Goal: Task Accomplishment & Management: Complete application form

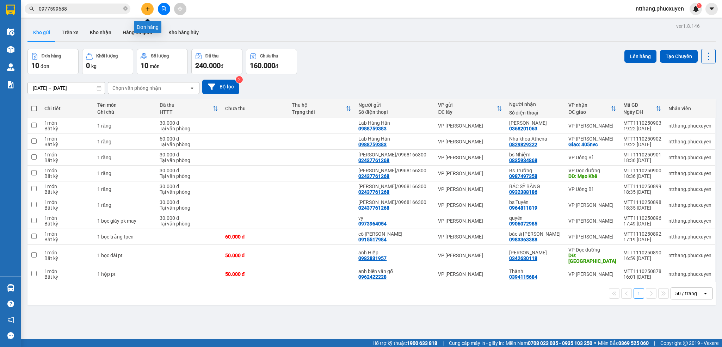
click at [149, 6] on button at bounding box center [147, 9] width 12 height 12
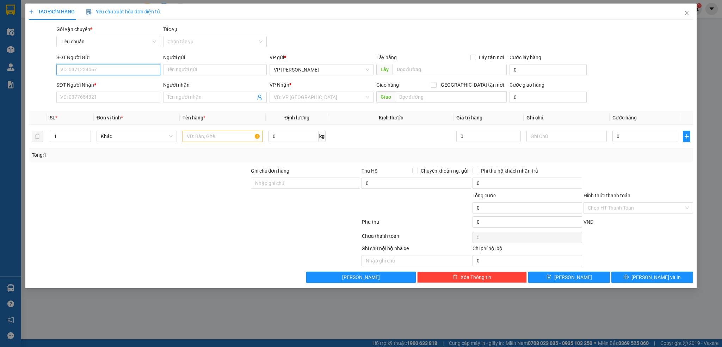
click at [108, 69] on input "SĐT Người Gửi" at bounding box center [108, 69] width 104 height 11
click at [118, 67] on input "SĐT Người Gửi" at bounding box center [108, 69] width 104 height 11
type input "0354238040"
click at [109, 81] on div "0354238040 - [PERSON_NAME]" at bounding box center [108, 84] width 95 height 8
type input "[PERSON_NAME]"
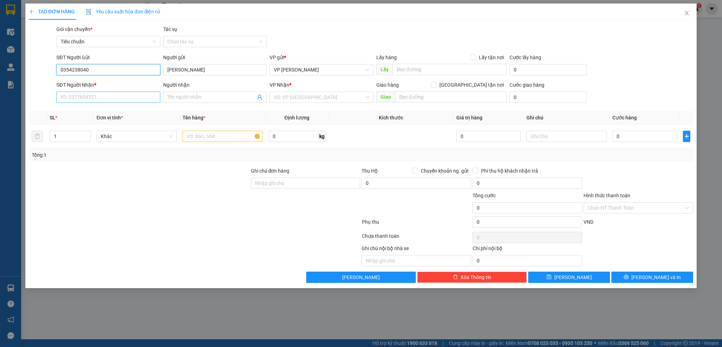
type input "0354238040"
click at [107, 96] on input "SĐT Người Nhận *" at bounding box center [108, 97] width 104 height 11
type input "0983358088"
click at [207, 99] on input "Người nhận" at bounding box center [211, 97] width 88 height 8
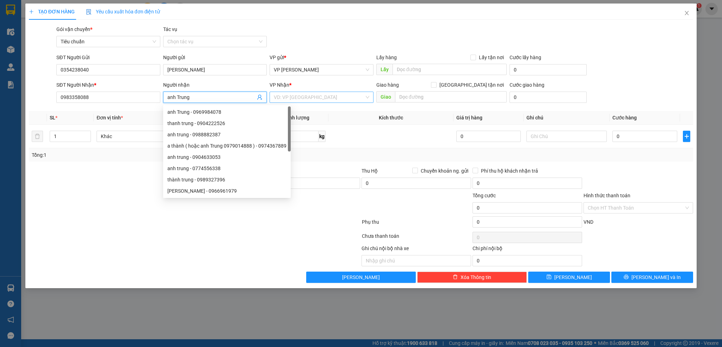
type input "anh Trung"
click at [334, 98] on input "search" at bounding box center [319, 97] width 90 height 11
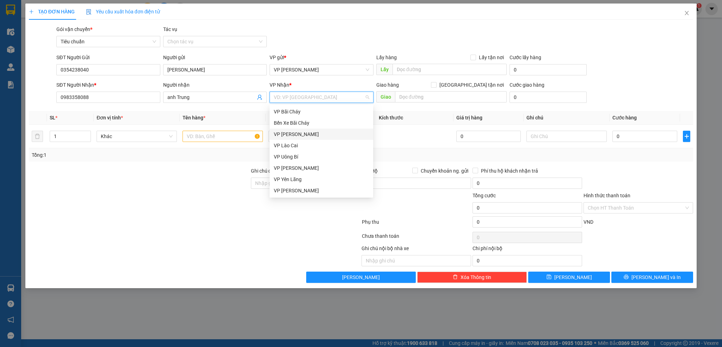
click at [291, 132] on div "VP [PERSON_NAME]" at bounding box center [321, 134] width 95 height 8
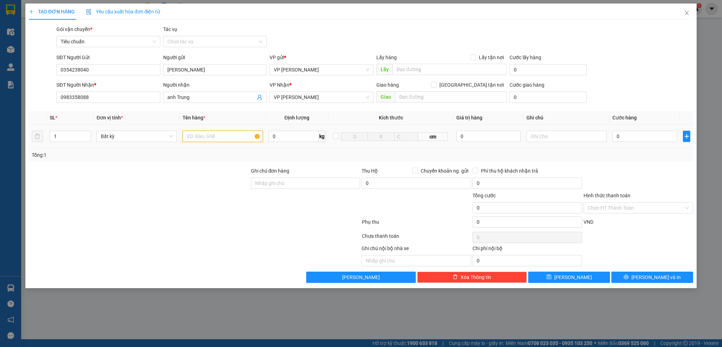
click at [214, 138] on input "text" at bounding box center [222, 136] width 80 height 11
type input "1 hộp kem bánh răng"
click at [643, 142] on input "0" at bounding box center [644, 136] width 65 height 11
type input "5"
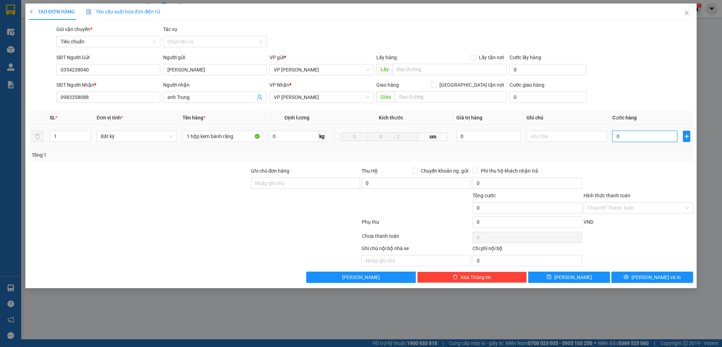
type input "5"
type input "50"
type input "50.000"
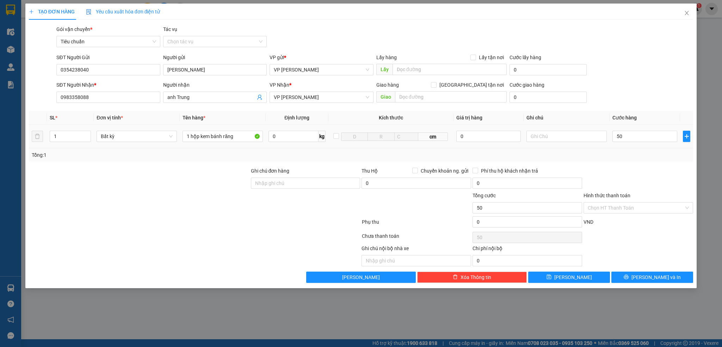
type input "50.000"
click at [652, 146] on td "50.000" at bounding box center [644, 137] width 70 height 24
drag, startPoint x: 638, startPoint y: 277, endPoint x: 530, endPoint y: 180, distance: 145.1
click at [637, 277] on button "[PERSON_NAME] và In" at bounding box center [652, 277] width 82 height 11
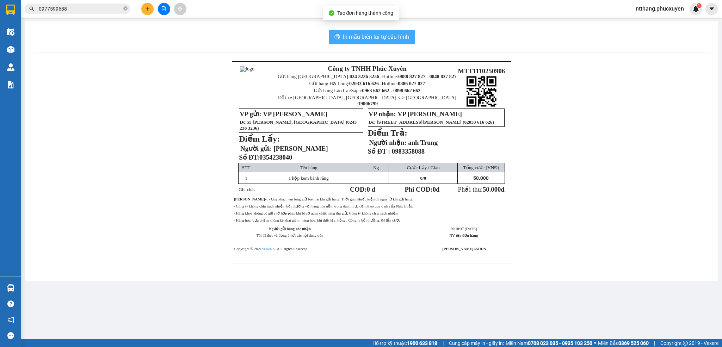
click at [375, 35] on span "In mẫu biên lai tự cấu hình" at bounding box center [376, 36] width 66 height 9
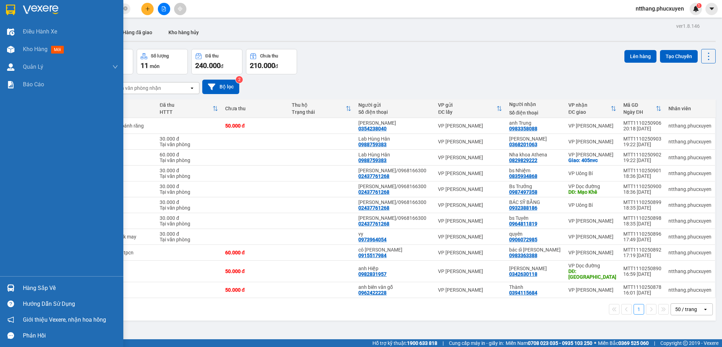
click at [3, 284] on div "Hàng sắp về" at bounding box center [61, 288] width 123 height 16
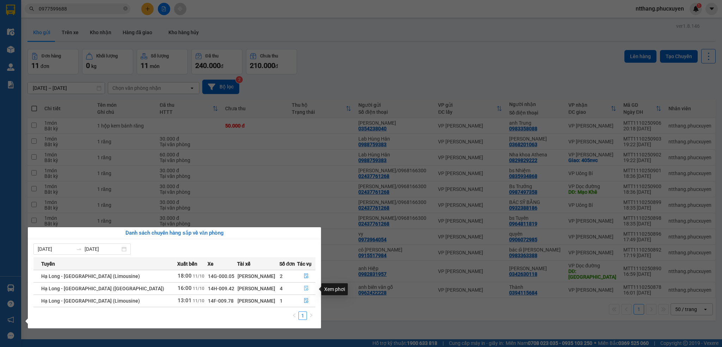
click at [304, 290] on icon "file-done" at bounding box center [306, 288] width 5 height 5
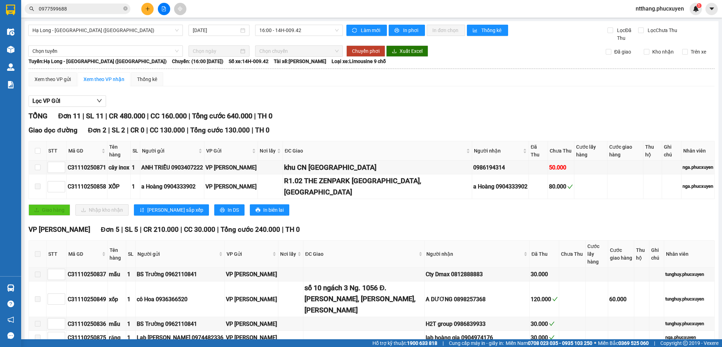
scroll to position [158, 0]
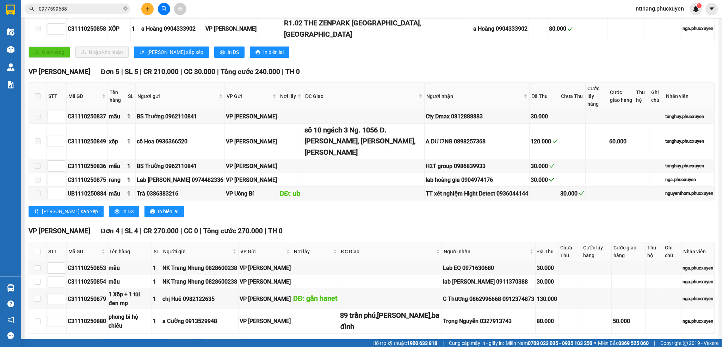
drag, startPoint x: 147, startPoint y: 313, endPoint x: 154, endPoint y: 307, distance: 9.2
click at [167, 339] on button "In DS" at bounding box center [182, 344] width 30 height 11
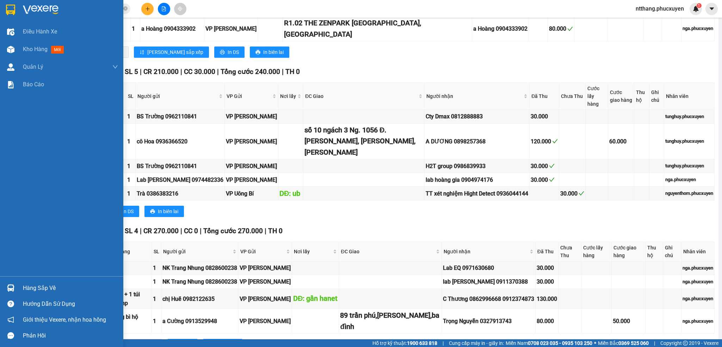
click at [10, 285] on img at bounding box center [10, 287] width 7 height 7
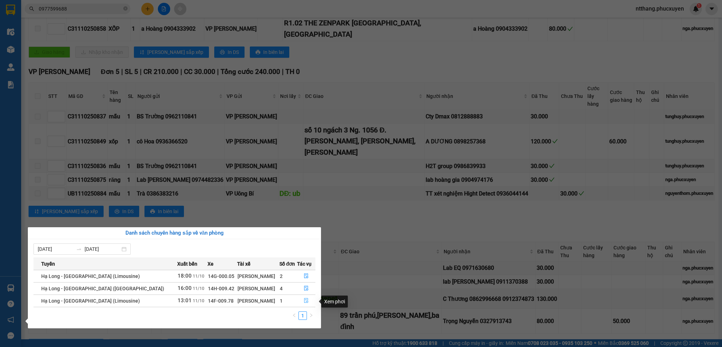
click at [305, 300] on icon "file-done" at bounding box center [306, 300] width 5 height 5
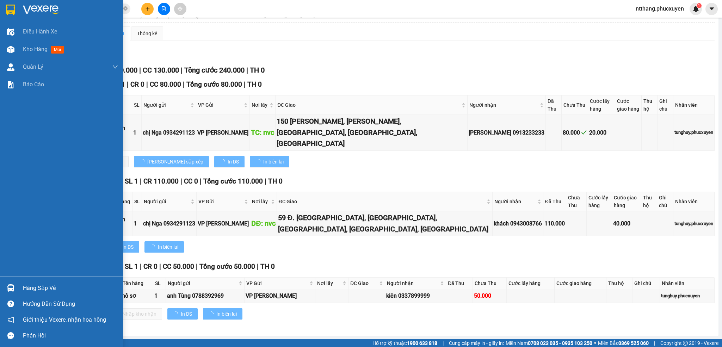
scroll to position [37, 0]
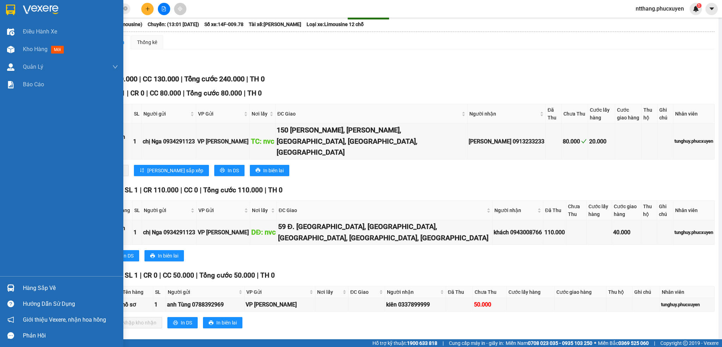
click at [7, 286] on img at bounding box center [10, 287] width 7 height 7
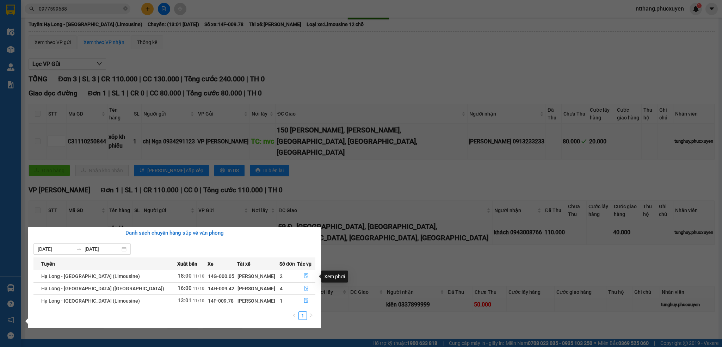
click at [304, 275] on icon "file-done" at bounding box center [306, 275] width 5 height 5
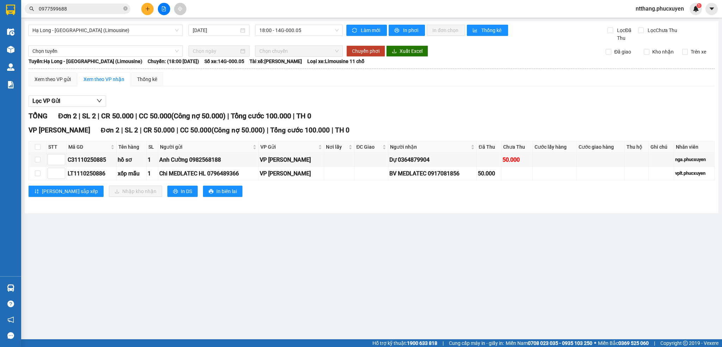
click at [403, 233] on main "Hạ Long - [GEOGRAPHIC_DATA] (Limousine) [DATE] 18:00 - 14G-000.05 Làm mới In ph…" at bounding box center [361, 169] width 722 height 339
drag, startPoint x: 404, startPoint y: 232, endPoint x: 354, endPoint y: 230, distance: 50.1
click at [354, 230] on main "Hạ Long - [GEOGRAPHIC_DATA] (Limousine) [DATE] 18:00 - 14G-000.05 Làm mới In ph…" at bounding box center [361, 169] width 722 height 339
drag, startPoint x: 354, startPoint y: 229, endPoint x: 343, endPoint y: 227, distance: 10.7
click at [343, 227] on main "Hạ Long - [GEOGRAPHIC_DATA] (Limousine) [DATE] 18:00 - 14G-000.05 Làm mới In ph…" at bounding box center [361, 169] width 722 height 339
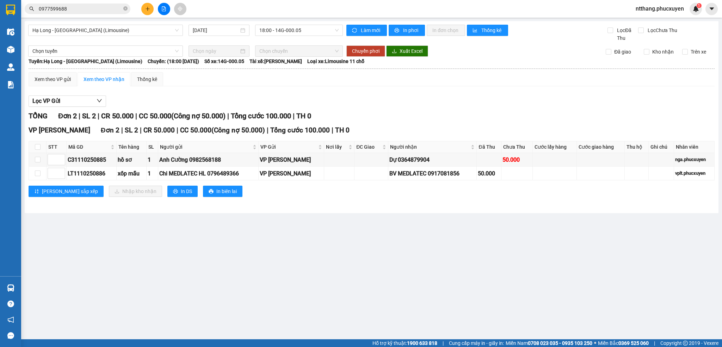
drag, startPoint x: 347, startPoint y: 226, endPoint x: 299, endPoint y: 227, distance: 47.6
click at [299, 227] on main "Hạ Long - [GEOGRAPHIC_DATA] (Limousine) [DATE] 18:00 - 14G-000.05 Làm mới In ph…" at bounding box center [361, 169] width 722 height 339
drag, startPoint x: 320, startPoint y: 222, endPoint x: 283, endPoint y: 224, distance: 37.4
click at [283, 224] on main "Hạ Long - [GEOGRAPHIC_DATA] (Limousine) [DATE] 18:00 - 14G-000.05 Làm mới In ph…" at bounding box center [361, 169] width 722 height 339
drag, startPoint x: 291, startPoint y: 222, endPoint x: 261, endPoint y: 225, distance: 29.8
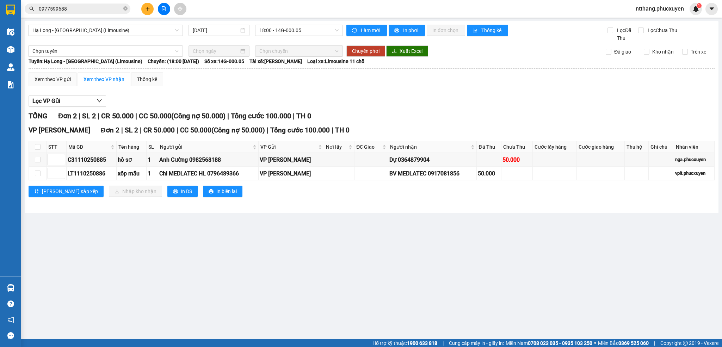
click at [261, 225] on main "Hạ Long - [GEOGRAPHIC_DATA] (Limousine) [DATE] 18:00 - 14G-000.05 Làm mới In ph…" at bounding box center [361, 169] width 722 height 339
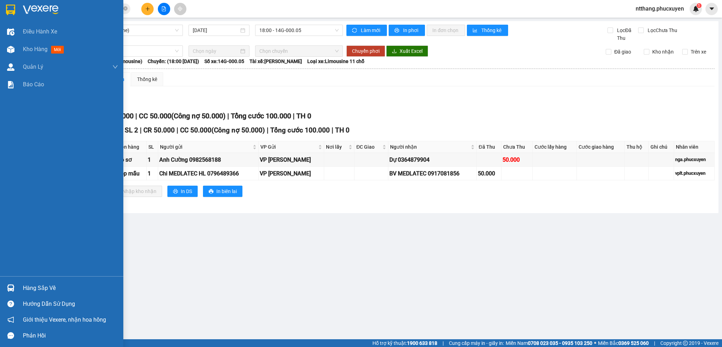
click at [5, 283] on div at bounding box center [11, 288] width 12 height 12
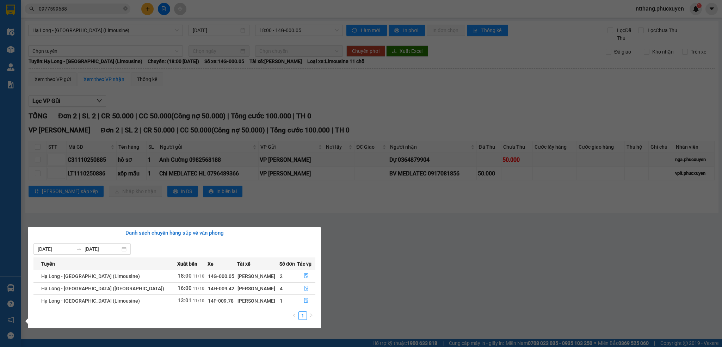
click at [371, 276] on section "Kết quả tìm kiếm ( 1 ) Bộ lọc Mã ĐH Trạng thái Món hàng Thu hộ Tổng cước Chưa c…" at bounding box center [361, 173] width 722 height 347
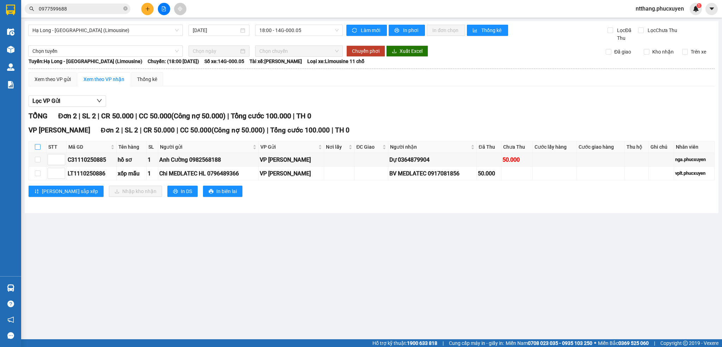
click at [36, 146] on input "checkbox" at bounding box center [38, 147] width 6 height 6
checkbox input "true"
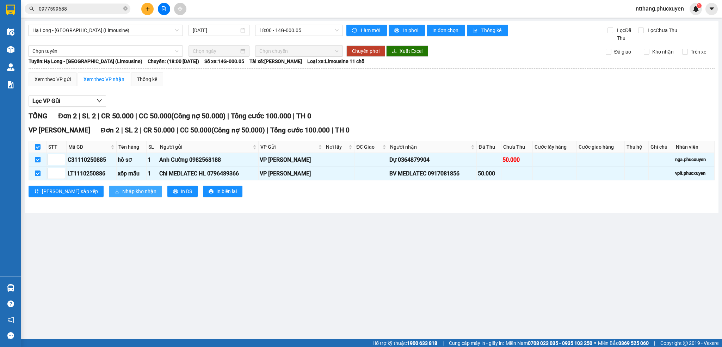
click at [122, 194] on span "Nhập kho nhận" at bounding box center [139, 191] width 34 height 8
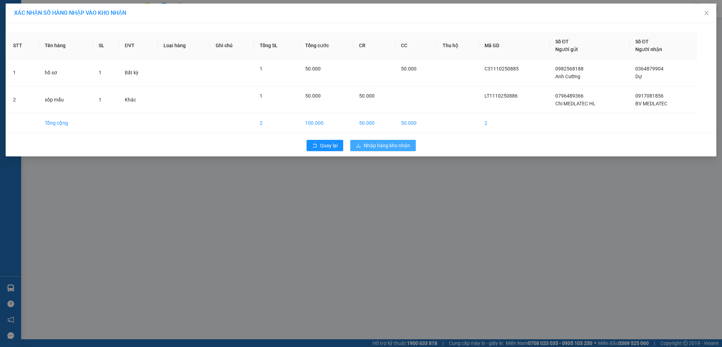
click at [390, 148] on span "Nhập hàng kho nhận" at bounding box center [386, 146] width 46 height 8
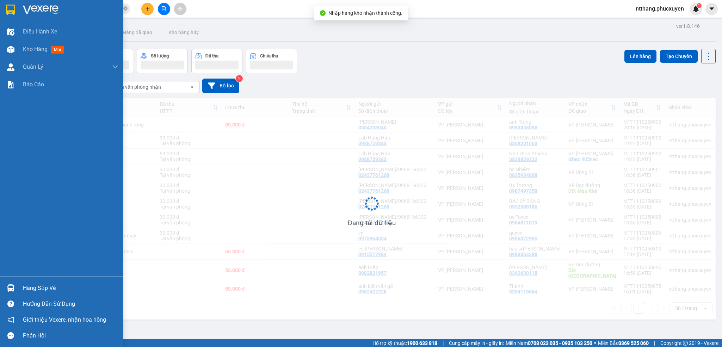
click at [8, 289] on img at bounding box center [10, 287] width 7 height 7
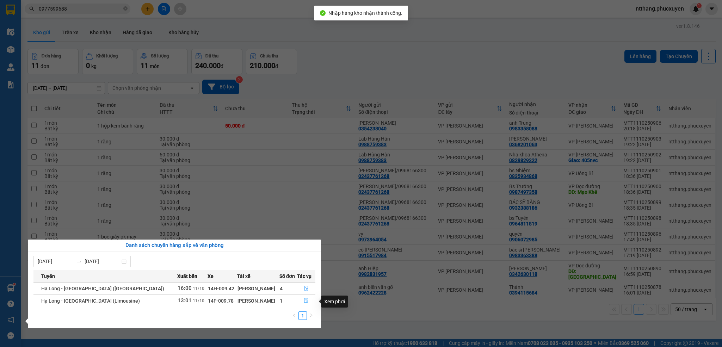
click at [304, 301] on icon "file-done" at bounding box center [306, 300] width 5 height 5
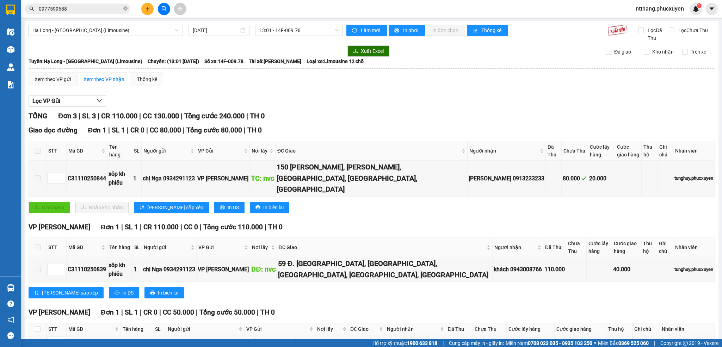
scroll to position [37, 0]
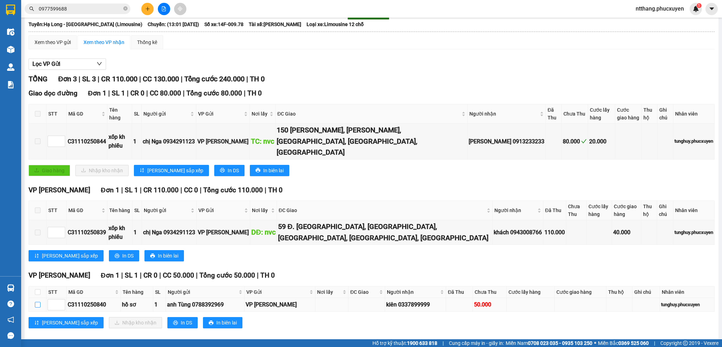
click at [35, 302] on input "checkbox" at bounding box center [38, 305] width 6 height 6
checkbox input "true"
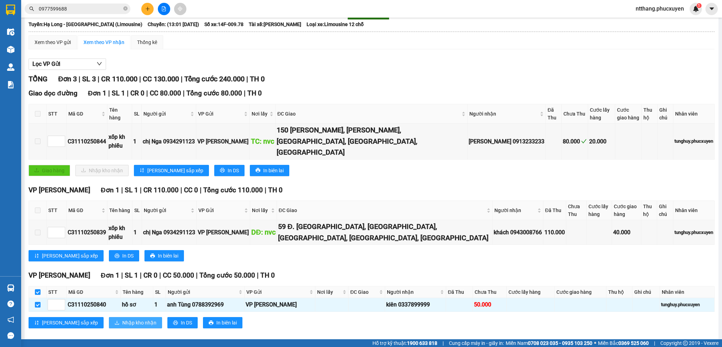
click at [122, 319] on span "Nhập kho nhận" at bounding box center [139, 323] width 34 height 8
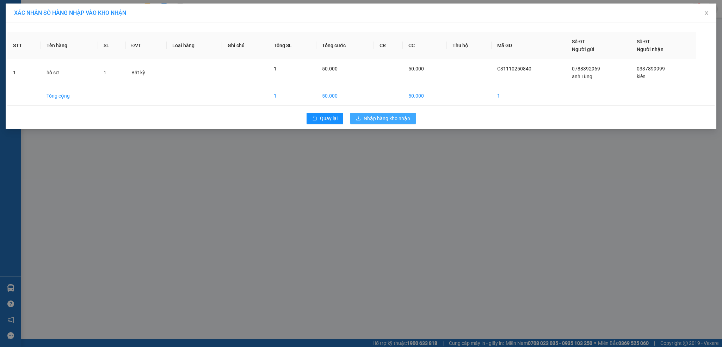
drag, startPoint x: 381, startPoint y: 122, endPoint x: 181, endPoint y: 166, distance: 205.6
click at [377, 122] on span "Nhập hàng kho nhận" at bounding box center [386, 118] width 46 height 8
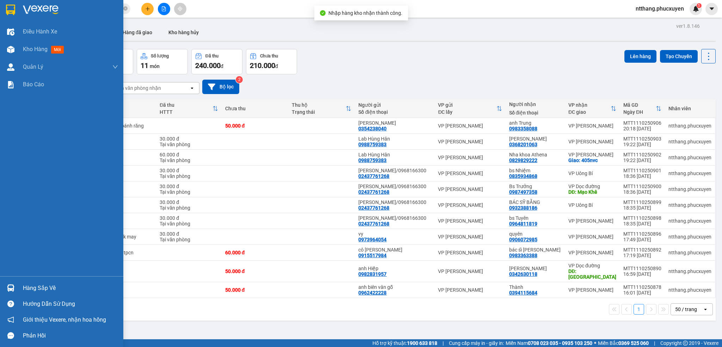
click at [10, 282] on div at bounding box center [11, 288] width 12 height 12
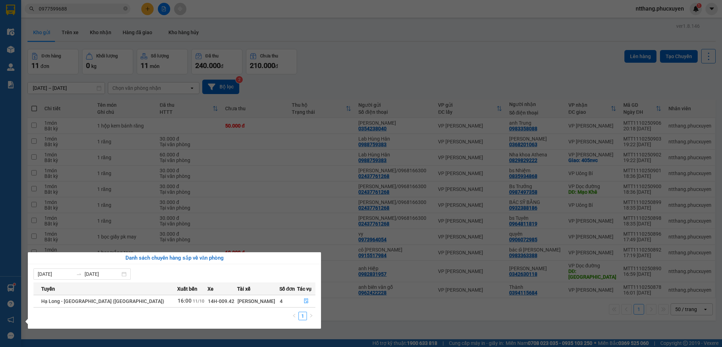
click at [362, 307] on section "Kết quả tìm kiếm ( 1 ) Bộ lọc Mã ĐH Trạng thái Món hàng Thu hộ Tổng cước Chưa c…" at bounding box center [361, 173] width 722 height 347
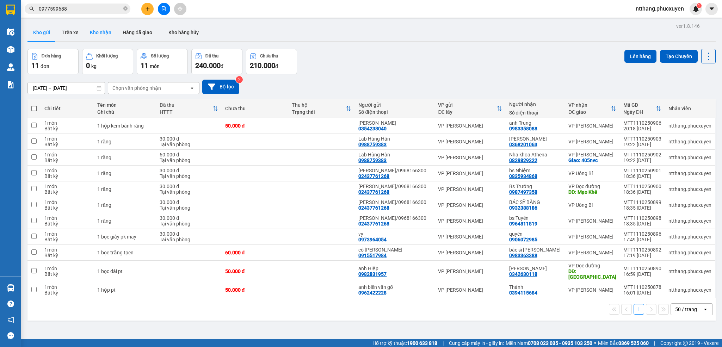
click at [107, 29] on button "Kho nhận" at bounding box center [100, 32] width 33 height 17
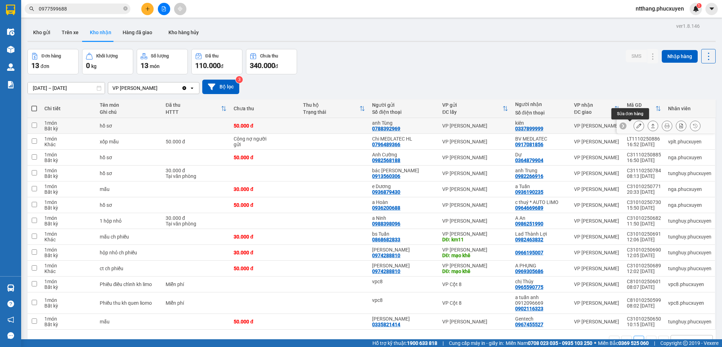
click at [636, 126] on icon at bounding box center [638, 125] width 5 height 5
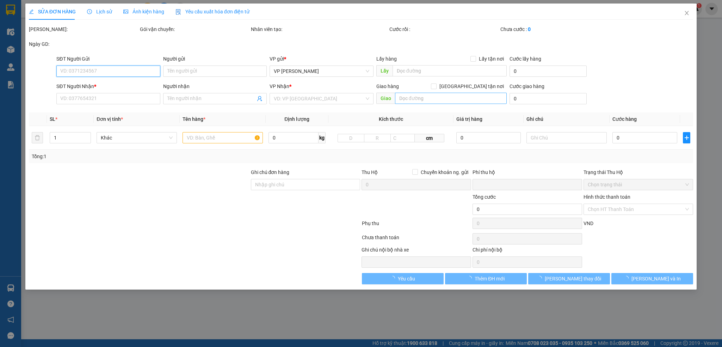
type input "0788392969"
type input "anh Tùng"
type input "0337899999"
type input "kiên"
type input "0"
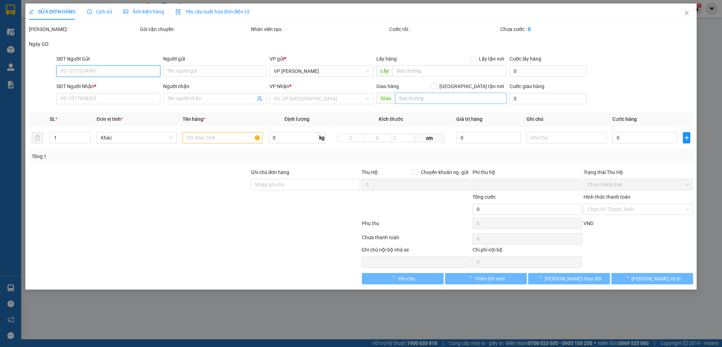
type input "50.000"
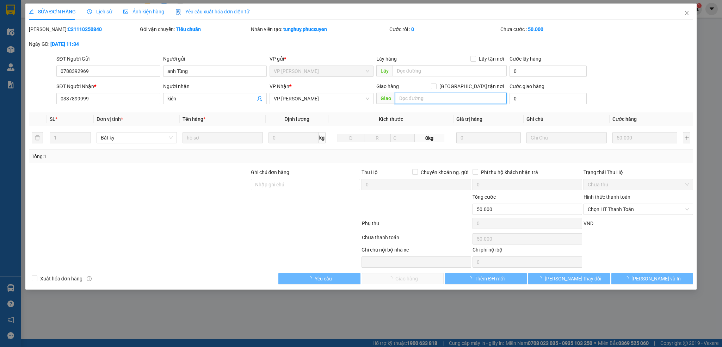
click at [435, 100] on input "text" at bounding box center [451, 98] width 112 height 11
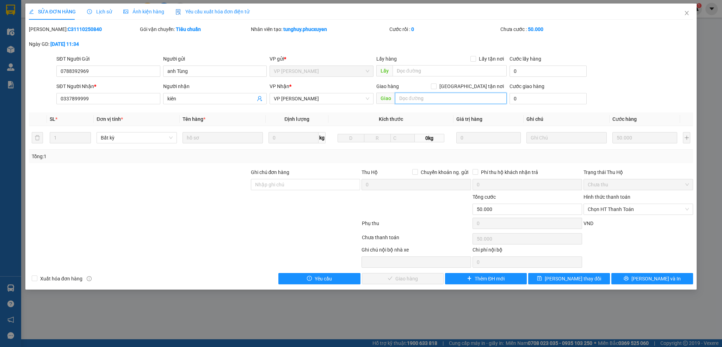
type input "n"
type input "22 ngõ 92 [PERSON_NAME]"
click at [191, 98] on input "kiên" at bounding box center [211, 99] width 88 height 8
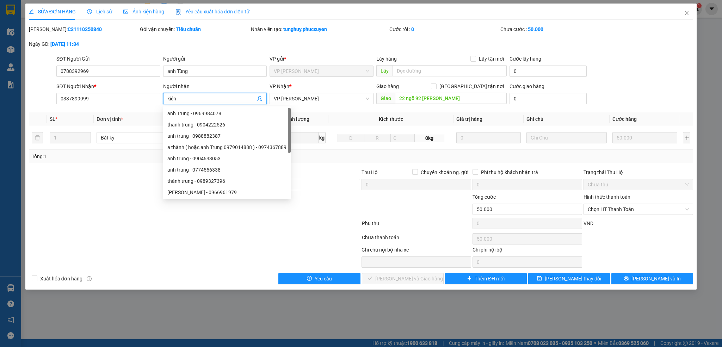
click at [191, 98] on input "kiên" at bounding box center [211, 99] width 88 height 8
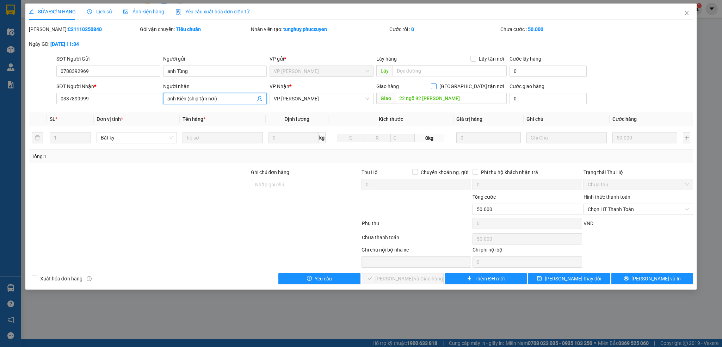
type input "anh Kiên (ship tận nơi)"
click at [436, 86] on input "[GEOGRAPHIC_DATA] tận nơi" at bounding box center [433, 85] width 5 height 5
checkbox input "true"
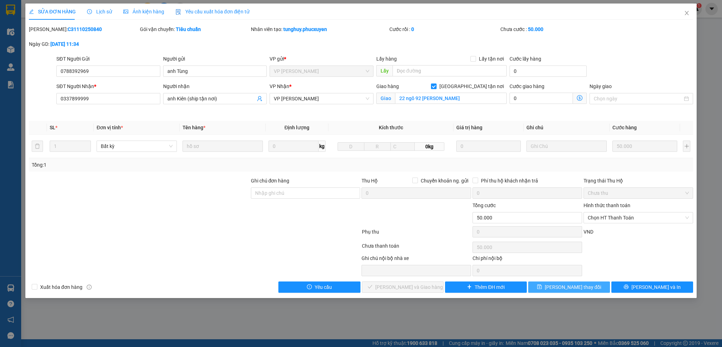
drag, startPoint x: 578, startPoint y: 289, endPoint x: 478, endPoint y: 278, distance: 101.4
click at [578, 289] on span "[PERSON_NAME] thay đổi" at bounding box center [572, 287] width 56 height 8
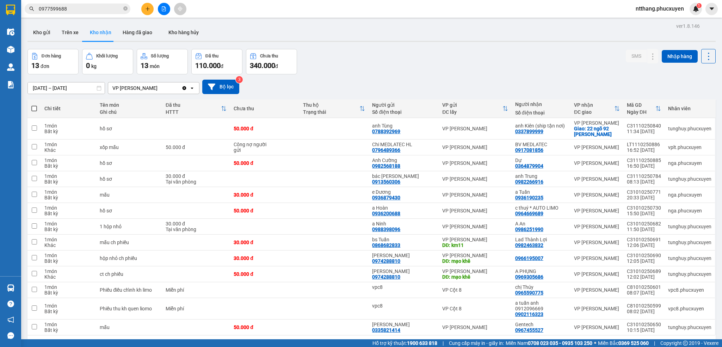
drag, startPoint x: 444, startPoint y: 65, endPoint x: 438, endPoint y: 66, distance: 6.1
drag, startPoint x: 435, startPoint y: 67, endPoint x: 391, endPoint y: 60, distance: 44.9
click at [391, 60] on div "Đơn hàng 13 đơn Khối lượng 0 kg Số lượng 13 món Đã thu 110.000 đ Chưa thu 340.0…" at bounding box center [371, 61] width 688 height 25
drag, startPoint x: 400, startPoint y: 63, endPoint x: 367, endPoint y: 65, distance: 33.8
click at [367, 65] on div "Đơn hàng 13 đơn Khối lượng 0 kg Số lượng 13 món Đã thu 110.000 đ Chưa thu 340.0…" at bounding box center [371, 61] width 688 height 25
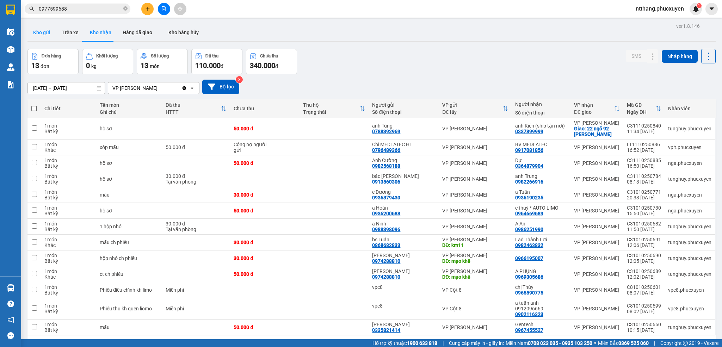
click at [38, 31] on button "Kho gửi" at bounding box center [41, 32] width 29 height 17
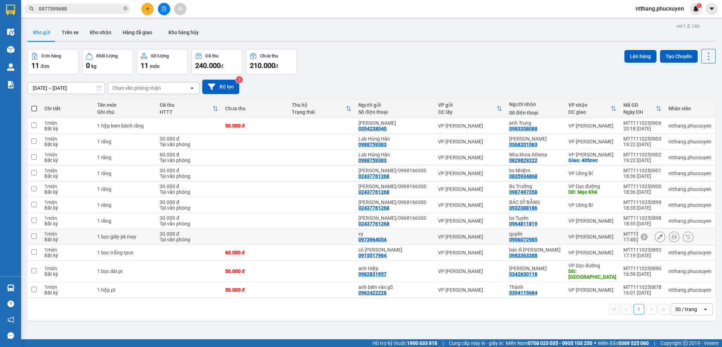
click at [170, 237] on div "30.000 đ" at bounding box center [189, 234] width 58 height 6
checkbox input "true"
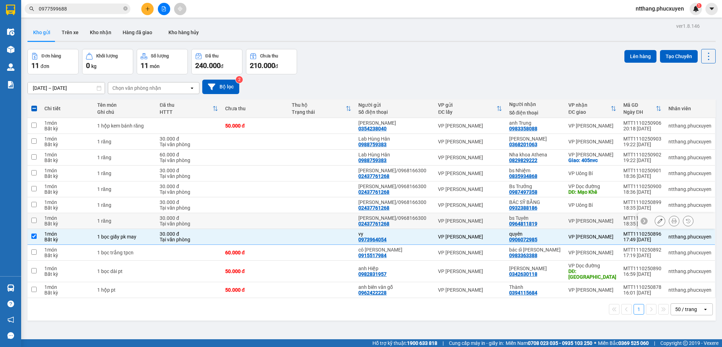
click at [336, 223] on td at bounding box center [321, 221] width 67 height 16
checkbox input "true"
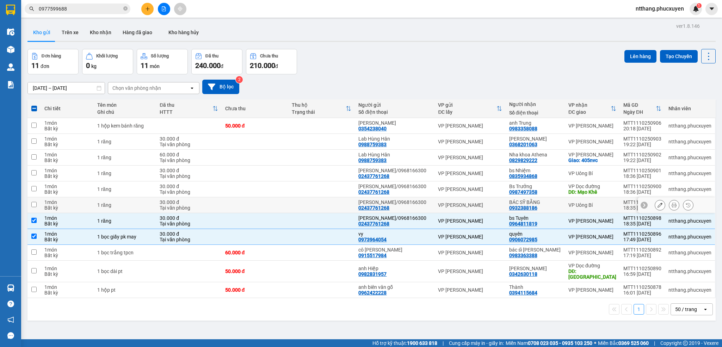
click at [328, 206] on td at bounding box center [321, 205] width 67 height 16
checkbox input "true"
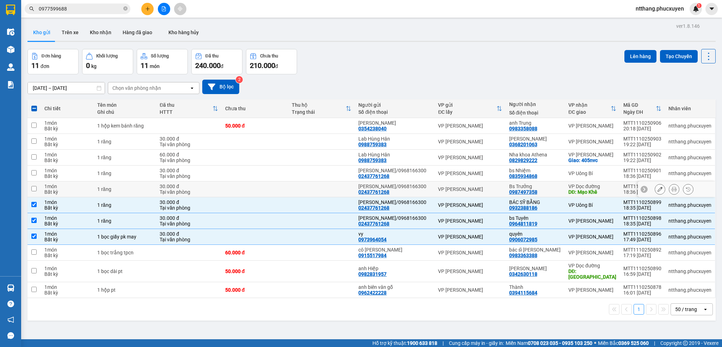
click at [351, 189] on td at bounding box center [321, 189] width 67 height 16
checkbox input "true"
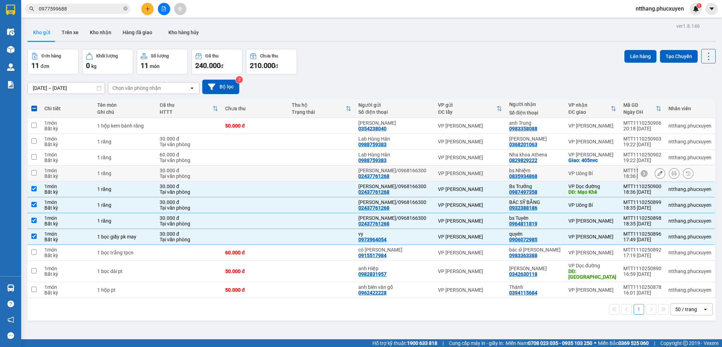
click at [340, 176] on td at bounding box center [321, 174] width 67 height 16
checkbox input "true"
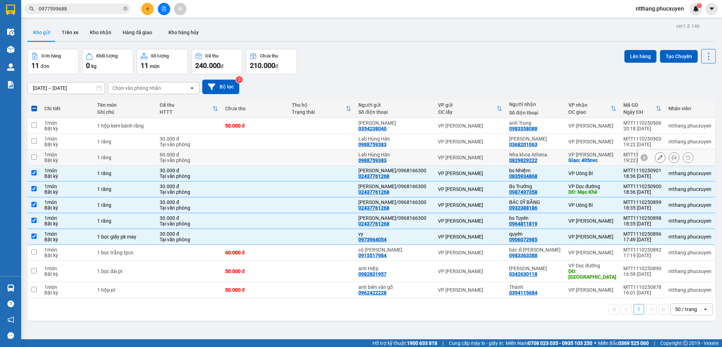
drag, startPoint x: 308, startPoint y: 161, endPoint x: 347, endPoint y: 206, distance: 59.7
click at [309, 161] on td at bounding box center [321, 158] width 67 height 16
checkbox input "true"
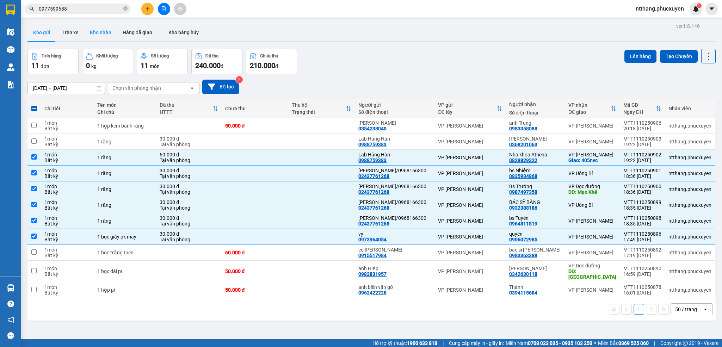
click at [100, 30] on button "Kho nhận" at bounding box center [100, 32] width 33 height 17
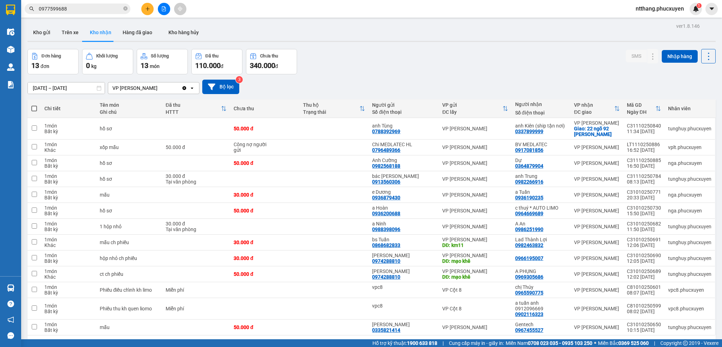
click at [44, 35] on button "Kho gửi" at bounding box center [41, 32] width 29 height 17
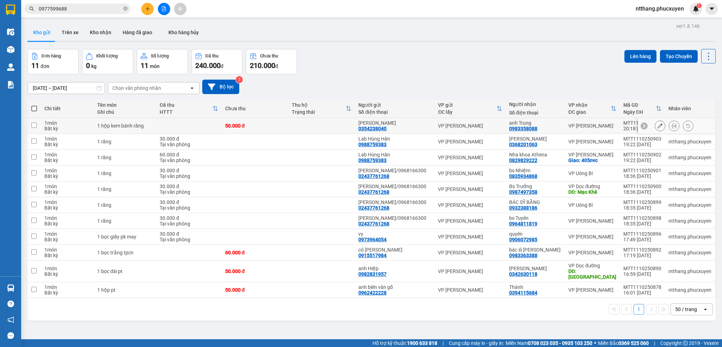
click at [110, 124] on div "1 hộp kem bánh răng" at bounding box center [125, 126] width 56 height 6
checkbox input "true"
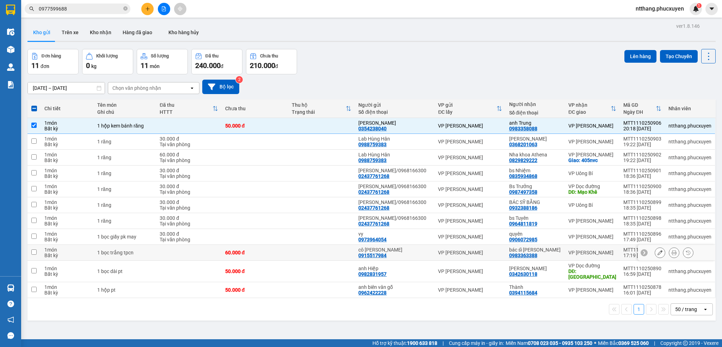
click at [161, 256] on td at bounding box center [188, 253] width 65 height 16
checkbox input "true"
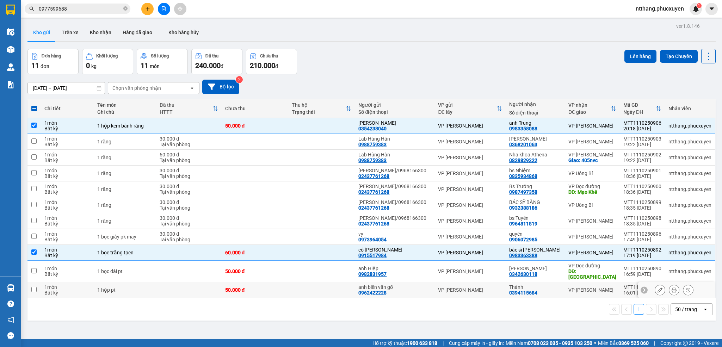
click at [182, 282] on td at bounding box center [188, 290] width 65 height 16
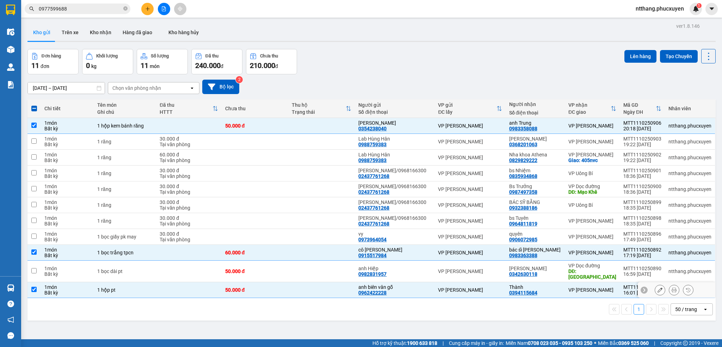
checkbox input "true"
click at [630, 53] on button "Lên hàng" at bounding box center [640, 56] width 32 height 13
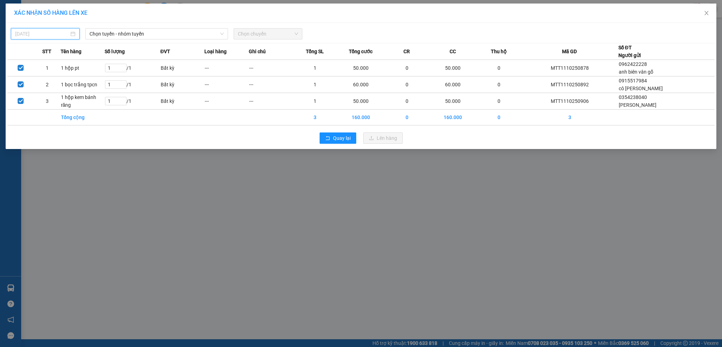
click at [52, 36] on body "Kết quả tìm kiếm ( 1 ) Bộ lọc Mã ĐH Trạng thái Món hàng Thu hộ Tổng cước Chưa c…" at bounding box center [361, 173] width 722 height 347
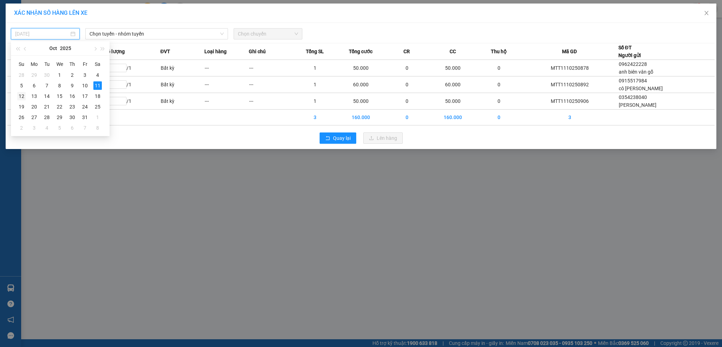
click at [17, 96] on div "12" at bounding box center [21, 96] width 8 height 8
type input "[DATE]"
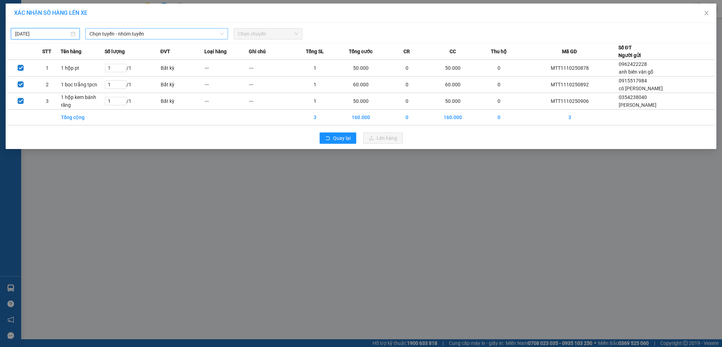
click at [122, 32] on span "Chọn tuyến - nhóm tuyến" at bounding box center [156, 34] width 135 height 11
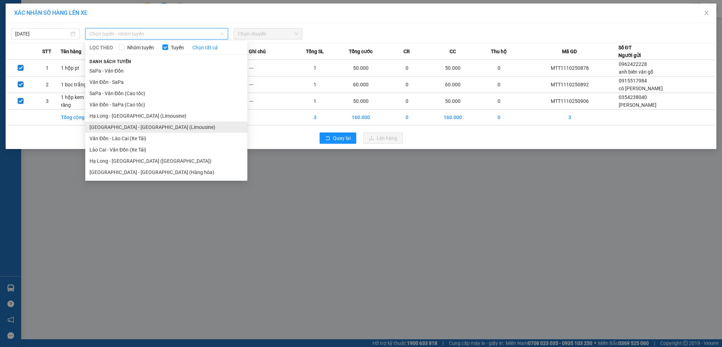
click at [142, 125] on li "[GEOGRAPHIC_DATA] - [GEOGRAPHIC_DATA] (Limousine)" at bounding box center [166, 127] width 162 height 11
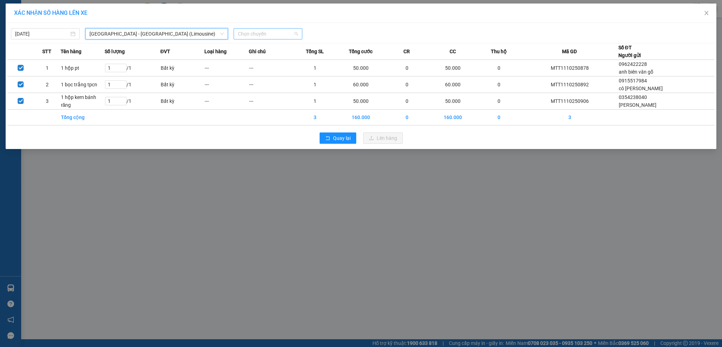
click at [266, 35] on span "Chọn chuyến" at bounding box center [268, 34] width 60 height 11
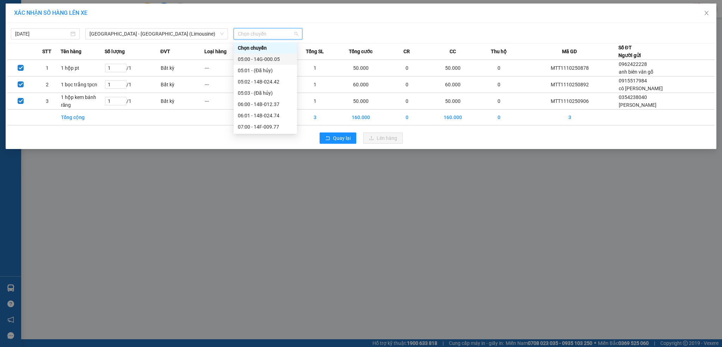
click at [270, 61] on div "05:00 - 14G-000.05" at bounding box center [265, 59] width 55 height 8
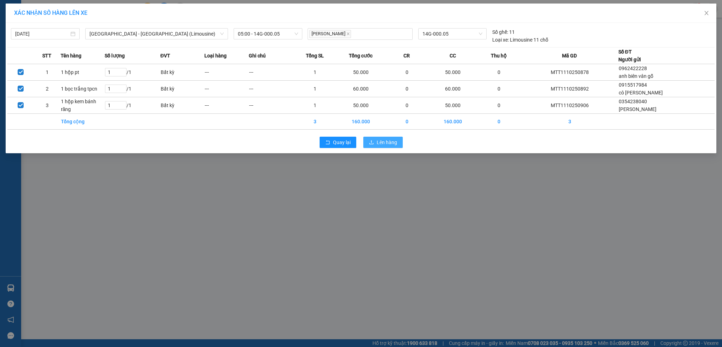
click at [376, 146] on button "Lên hàng" at bounding box center [382, 142] width 39 height 11
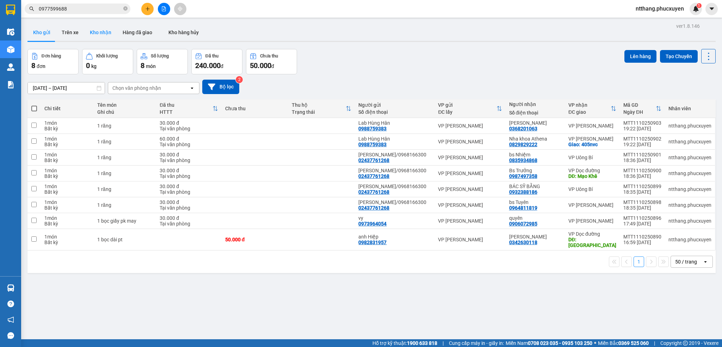
click at [104, 33] on button "Kho nhận" at bounding box center [100, 32] width 33 height 17
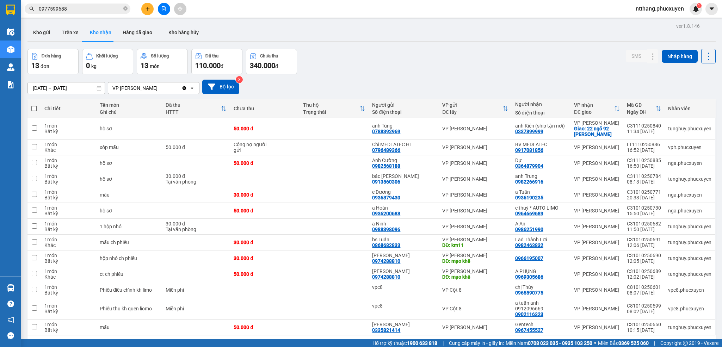
scroll to position [33, 0]
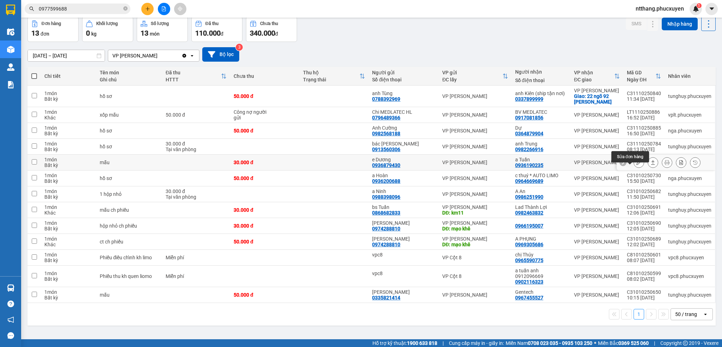
click at [634, 165] on button at bounding box center [639, 162] width 10 height 12
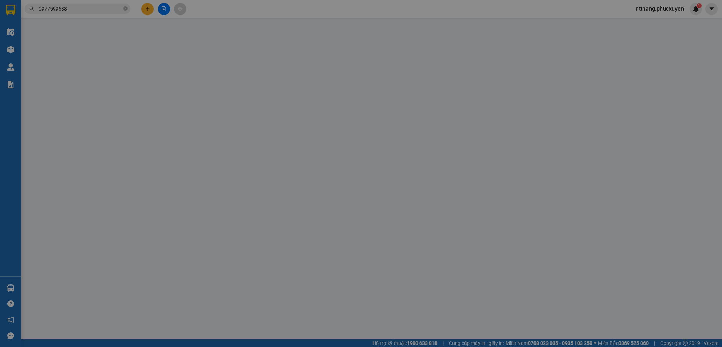
type input "0936879430"
type input "e Dương"
type input "0936190235"
type input "a Tuấn"
type input "0"
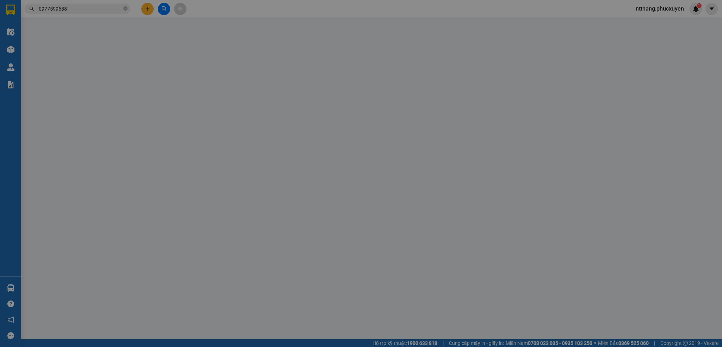
type input "30.000"
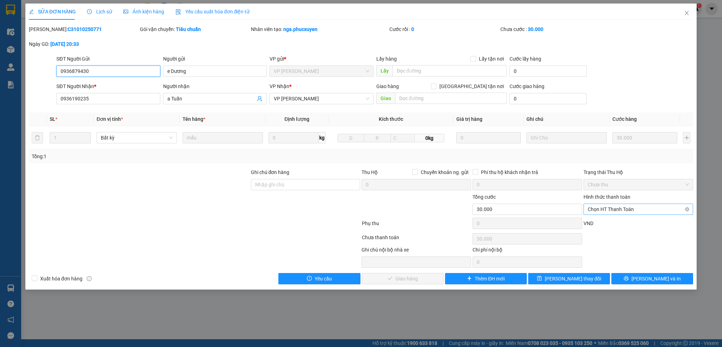
click at [603, 212] on span "Chọn HT Thanh Toán" at bounding box center [637, 209] width 101 height 11
click at [601, 219] on div "Tại văn phòng" at bounding box center [638, 224] width 110 height 11
type input "0"
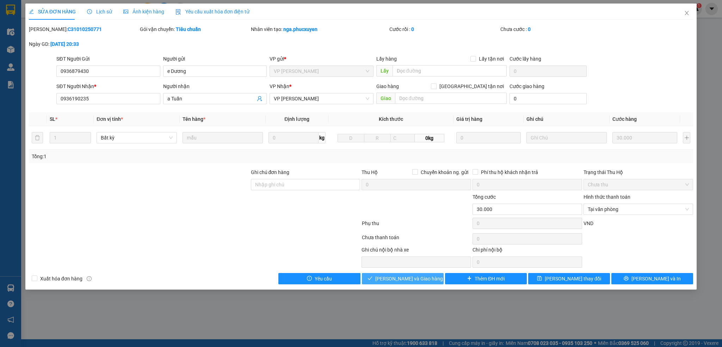
click at [416, 282] on span "[PERSON_NAME] và Giao hàng" at bounding box center [409, 279] width 68 height 8
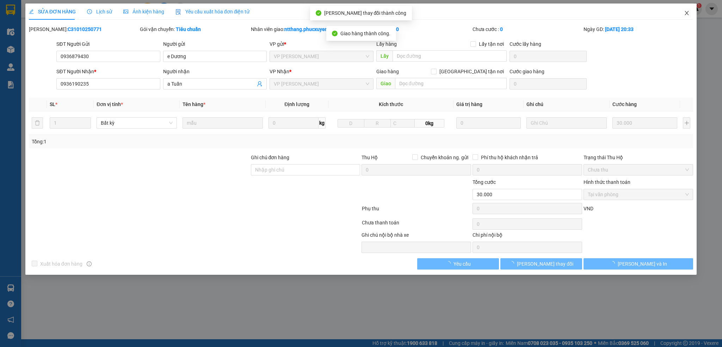
click at [687, 8] on span "Close" at bounding box center [687, 14] width 20 height 20
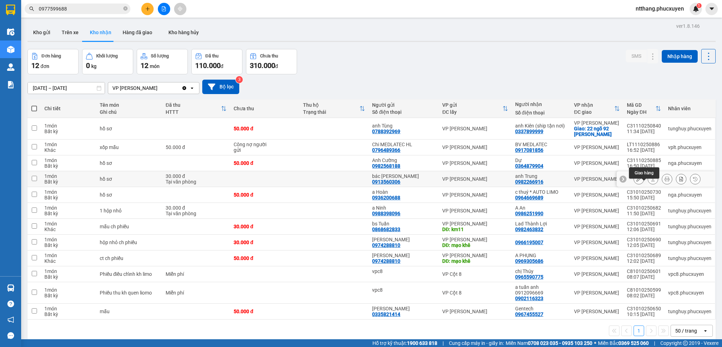
click at [650, 181] on icon at bounding box center [652, 178] width 5 height 5
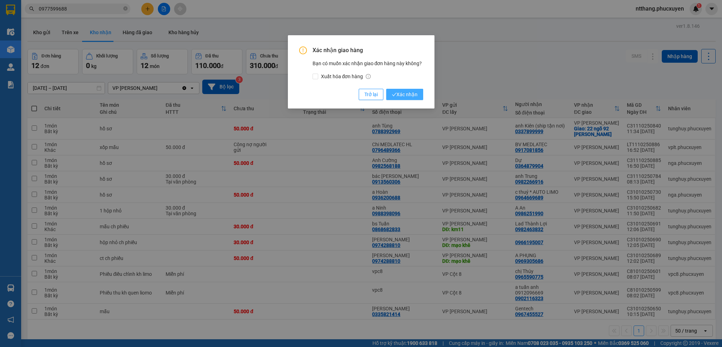
click at [408, 94] on span "Xác nhận" at bounding box center [405, 95] width 26 height 8
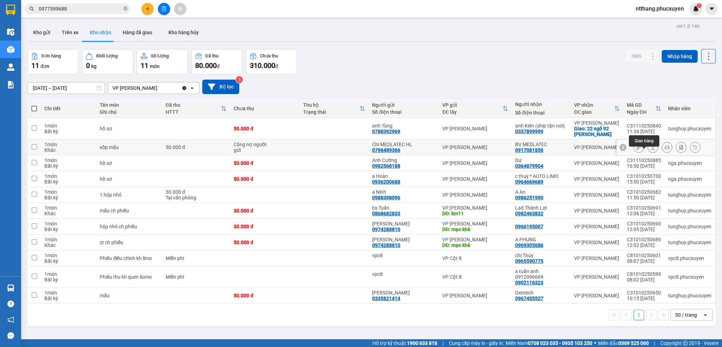
click at [650, 150] on icon at bounding box center [652, 147] width 5 height 5
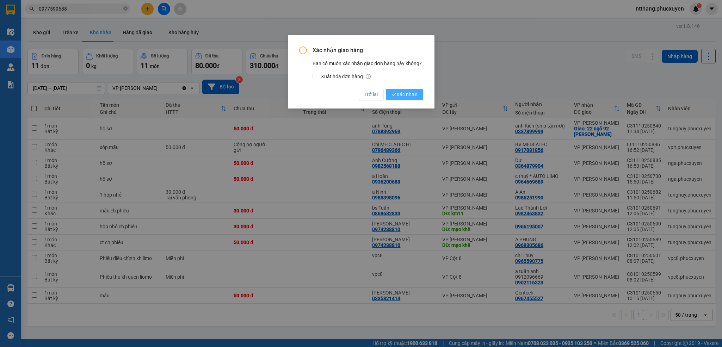
click at [408, 96] on span "Xác nhận" at bounding box center [405, 95] width 26 height 8
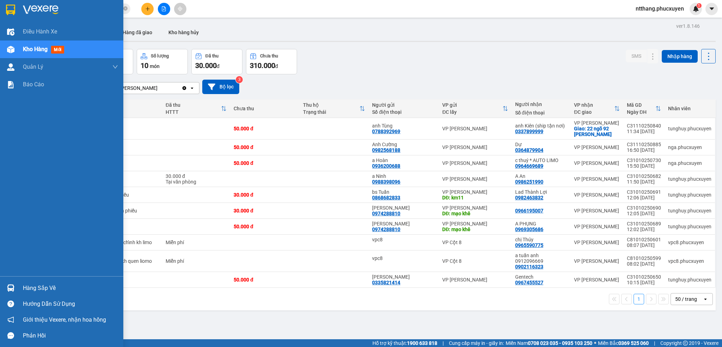
click at [22, 285] on div "Hàng sắp về" at bounding box center [61, 288] width 123 height 16
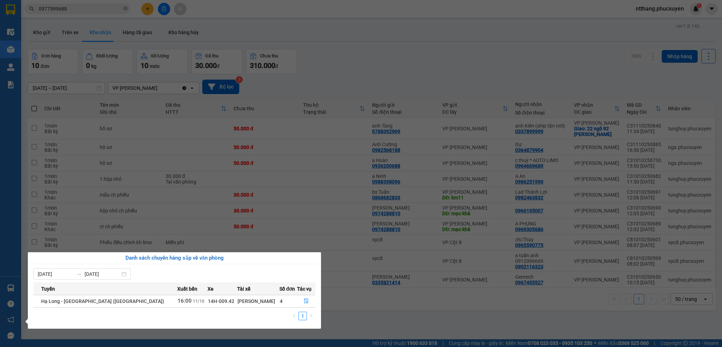
click at [389, 312] on section "Kết quả tìm kiếm ( 1 ) Bộ lọc Mã ĐH Trạng thái Món hàng Thu hộ Tổng cước Chưa c…" at bounding box center [361, 173] width 722 height 347
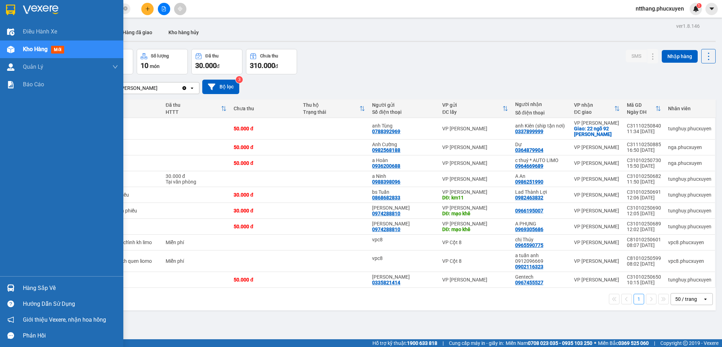
click at [11, 284] on img at bounding box center [10, 287] width 7 height 7
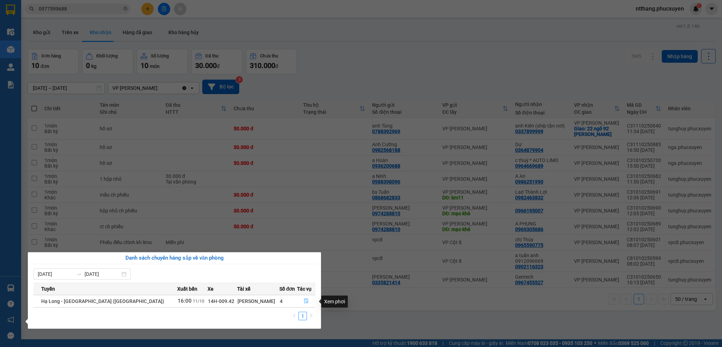
click at [304, 301] on icon "file-done" at bounding box center [306, 300] width 5 height 5
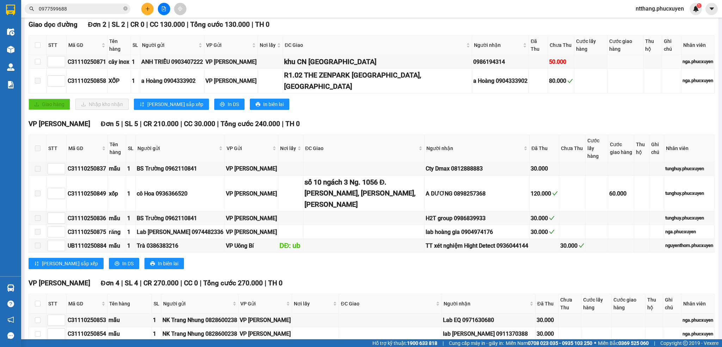
scroll to position [158, 0]
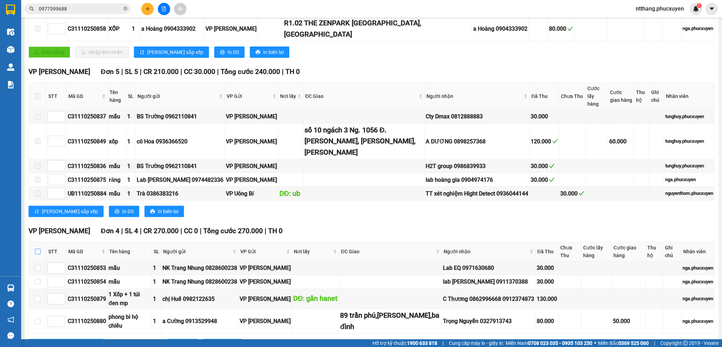
click at [37, 249] on input "checkbox" at bounding box center [38, 252] width 6 height 6
checkbox input "true"
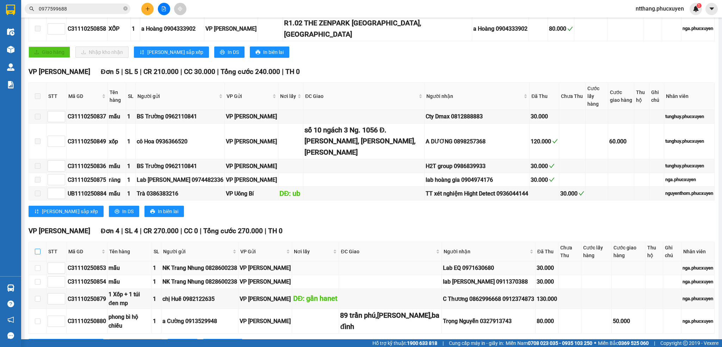
checkbox input "true"
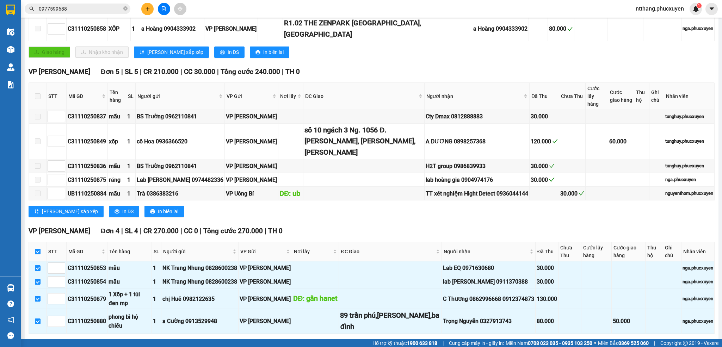
click at [122, 341] on span "Nhập kho nhận" at bounding box center [139, 345] width 34 height 8
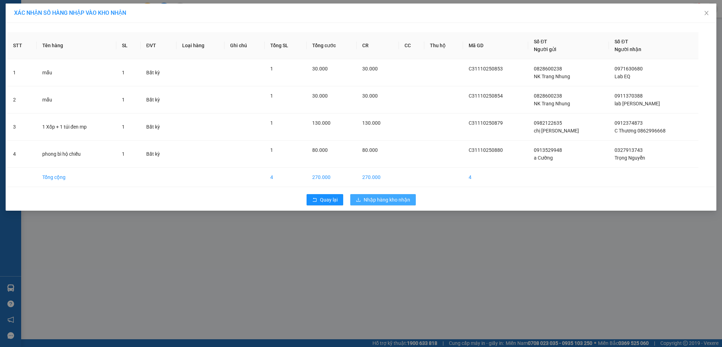
click at [379, 202] on span "Nhập hàng kho nhận" at bounding box center [386, 200] width 46 height 8
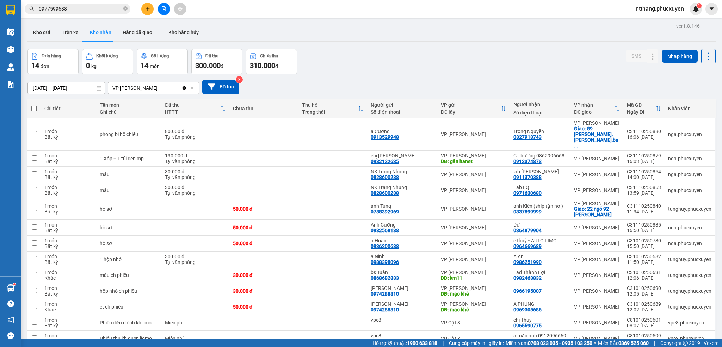
click at [85, 10] on input "0977599688" at bounding box center [80, 9] width 83 height 8
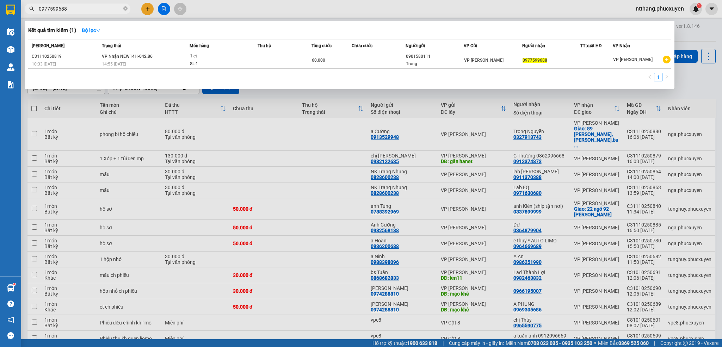
click at [85, 10] on input "0977599688" at bounding box center [80, 9] width 83 height 8
click at [345, 162] on div at bounding box center [361, 173] width 722 height 347
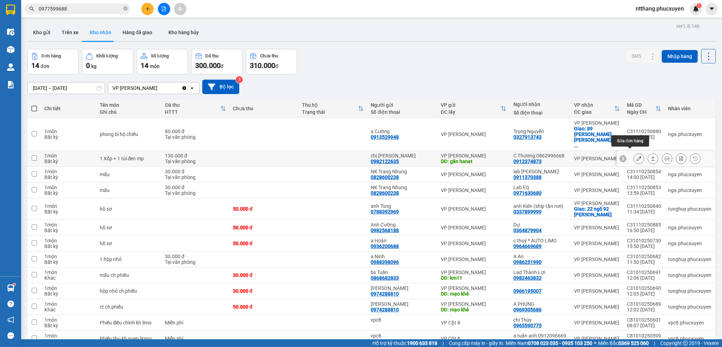
click at [650, 156] on icon at bounding box center [652, 158] width 5 height 5
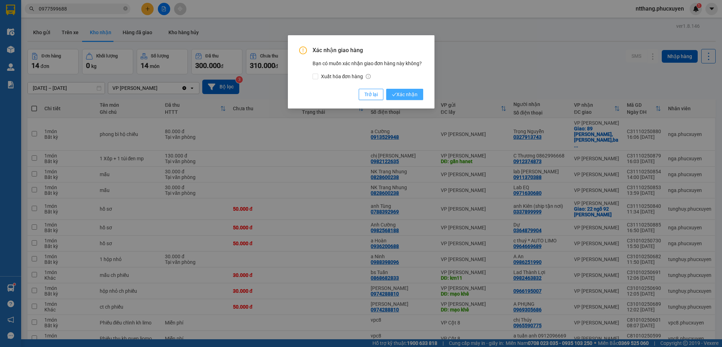
click at [403, 92] on span "Xác nhận" at bounding box center [405, 95] width 26 height 8
